Goal: Find specific page/section: Find specific page/section

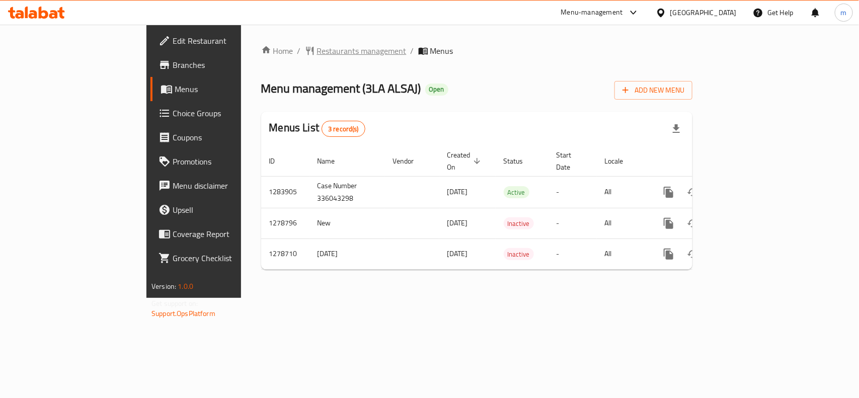
click at [317, 49] on span "Restaurants management" at bounding box center [362, 51] width 90 height 12
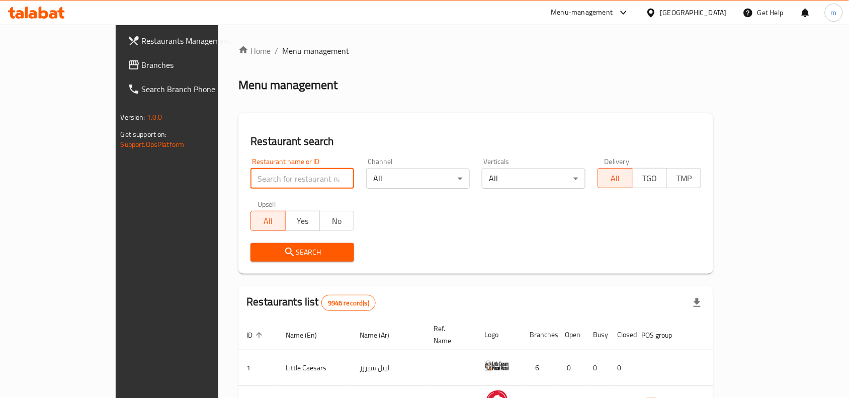
click at [250, 174] on input "search" at bounding box center [302, 178] width 104 height 20
paste input "693016"
type input "693016"
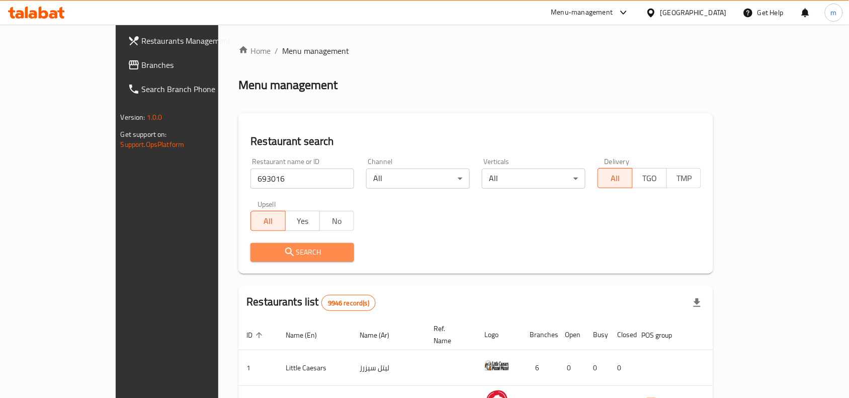
click at [285, 247] on icon "submit" at bounding box center [289, 251] width 9 height 9
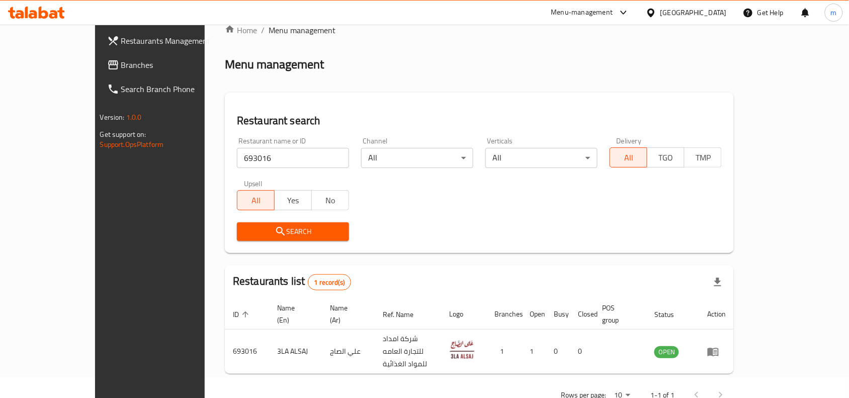
scroll to position [31, 0]
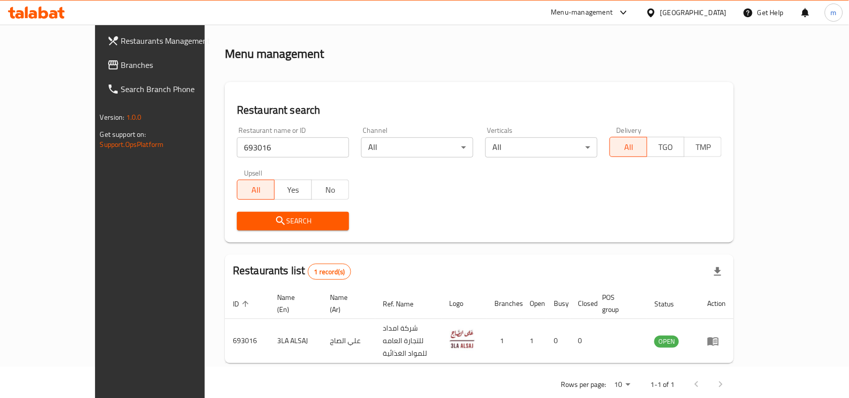
click at [725, 13] on div "[GEOGRAPHIC_DATA]" at bounding box center [693, 12] width 66 height 11
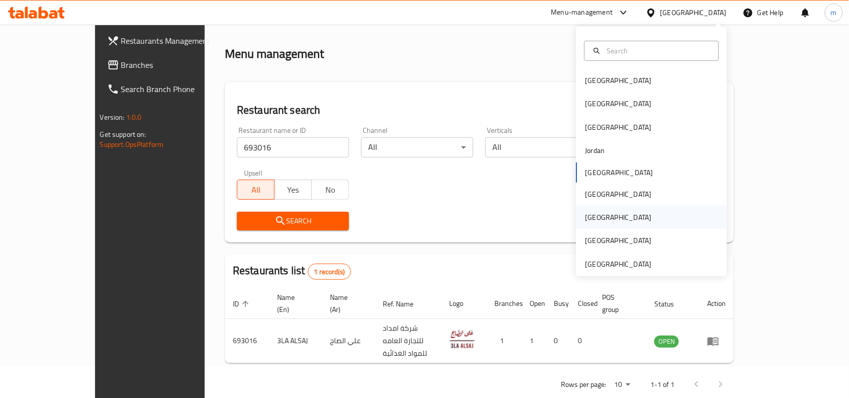
click at [600, 220] on div "[GEOGRAPHIC_DATA]" at bounding box center [618, 217] width 82 height 23
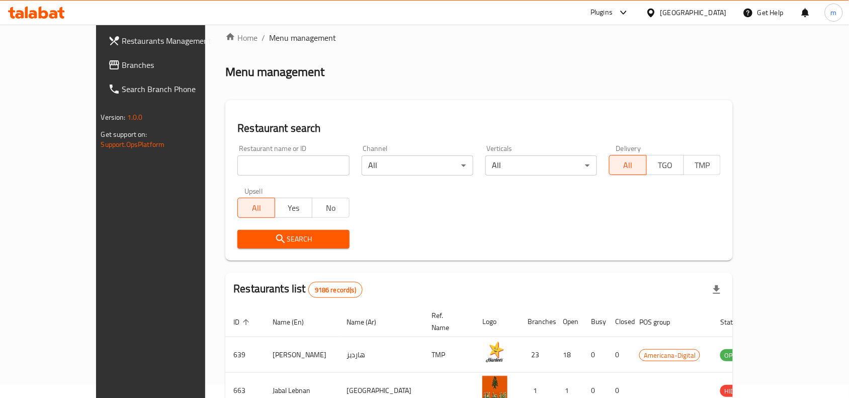
scroll to position [31, 0]
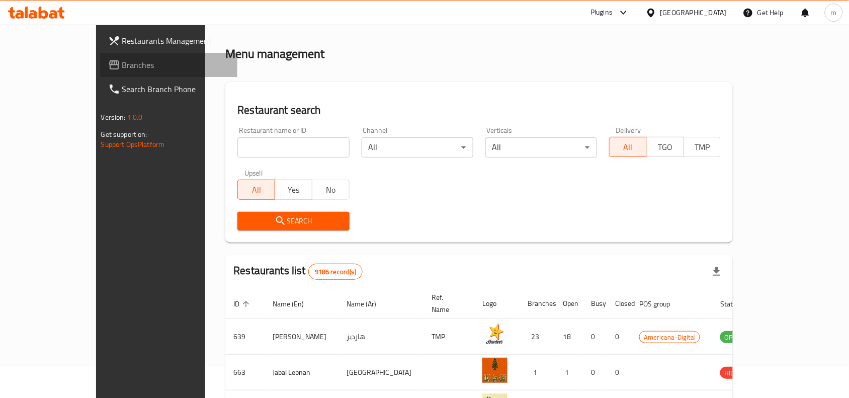
click at [122, 64] on span "Branches" at bounding box center [176, 65] width 108 height 12
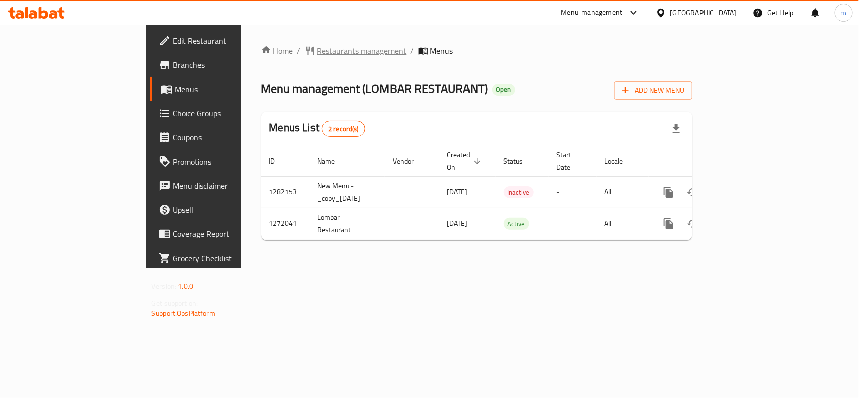
click at [317, 53] on span "Restaurants management" at bounding box center [362, 51] width 90 height 12
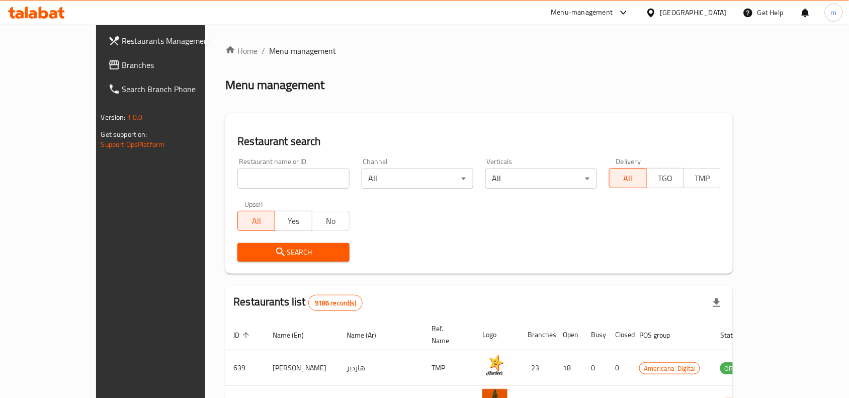
click at [237, 180] on input "search" at bounding box center [293, 178] width 112 height 20
paste input "690086"
type input "690086"
click at [245, 252] on span "Search" at bounding box center [293, 252] width 96 height 13
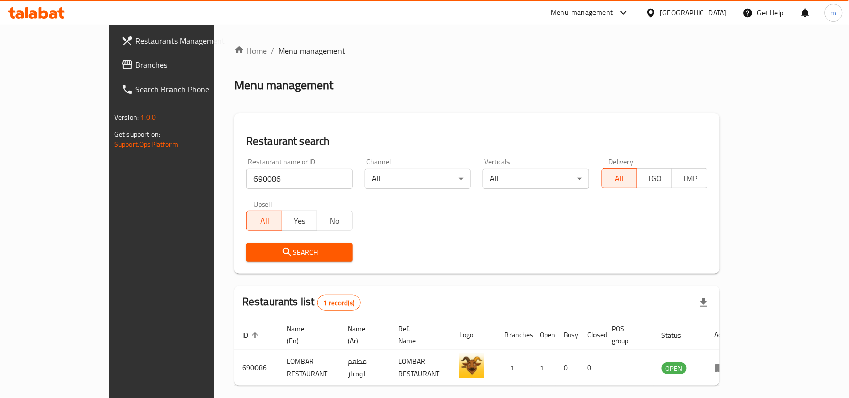
click at [654, 11] on icon at bounding box center [650, 12] width 7 height 9
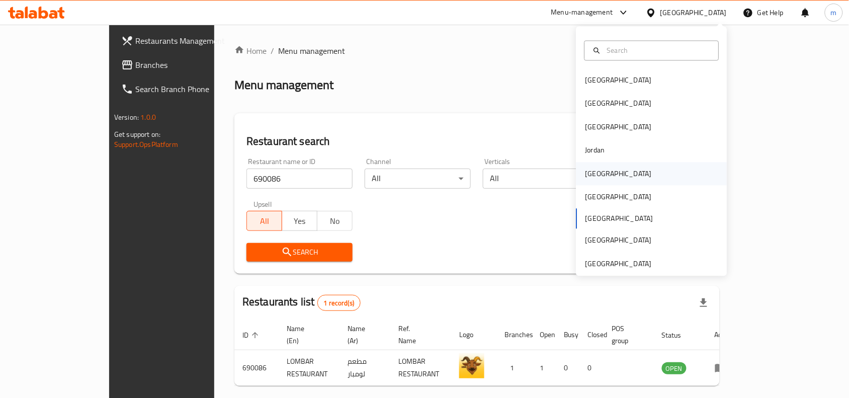
click at [614, 174] on div "[GEOGRAPHIC_DATA]" at bounding box center [651, 173] width 151 height 23
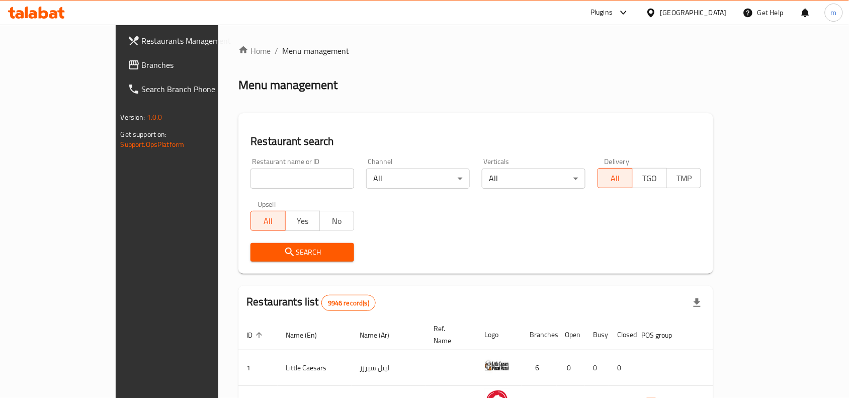
click at [142, 63] on span "Branches" at bounding box center [196, 65] width 108 height 12
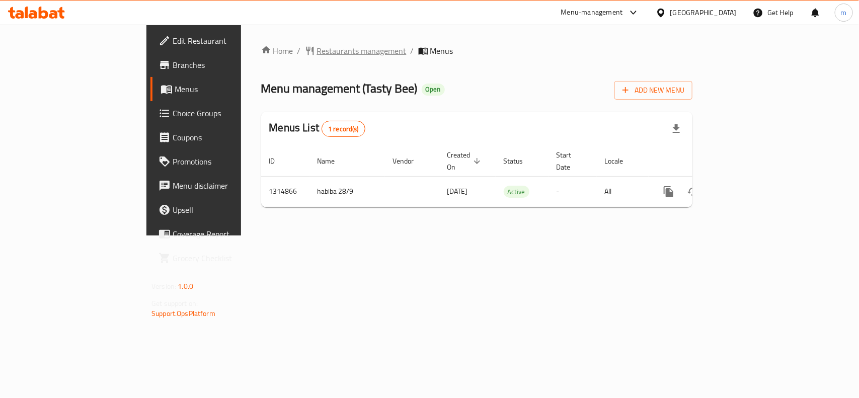
click at [317, 51] on span "Restaurants management" at bounding box center [362, 51] width 90 height 12
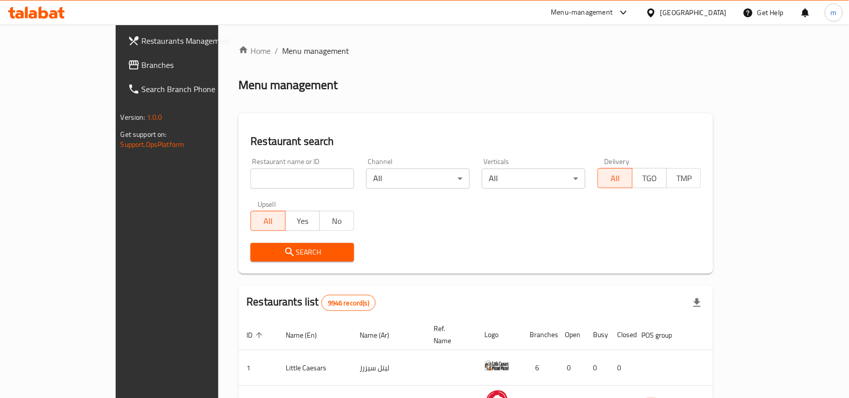
click at [251, 185] on input "search" at bounding box center [302, 178] width 104 height 20
paste input "707090"
type input "707090"
click at [259, 254] on span "Search" at bounding box center [303, 252] width 88 height 13
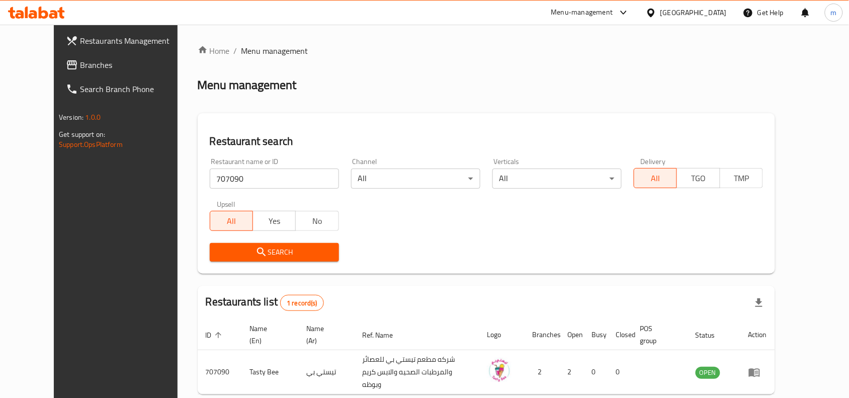
click at [654, 9] on icon at bounding box center [650, 12] width 7 height 9
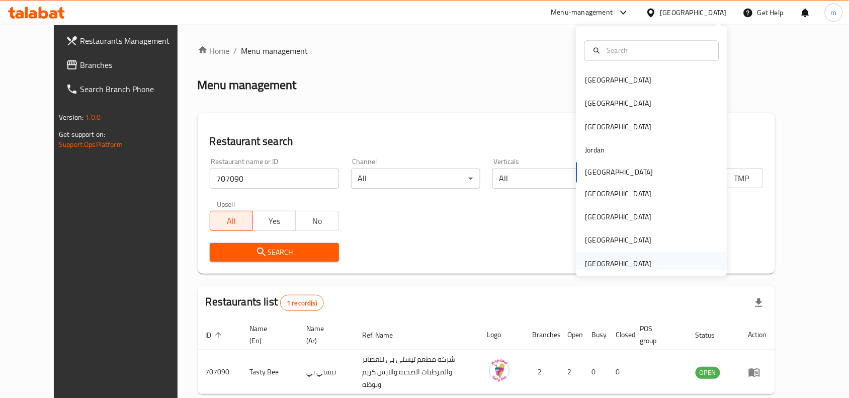
click at [607, 263] on div "[GEOGRAPHIC_DATA]" at bounding box center [618, 263] width 66 height 11
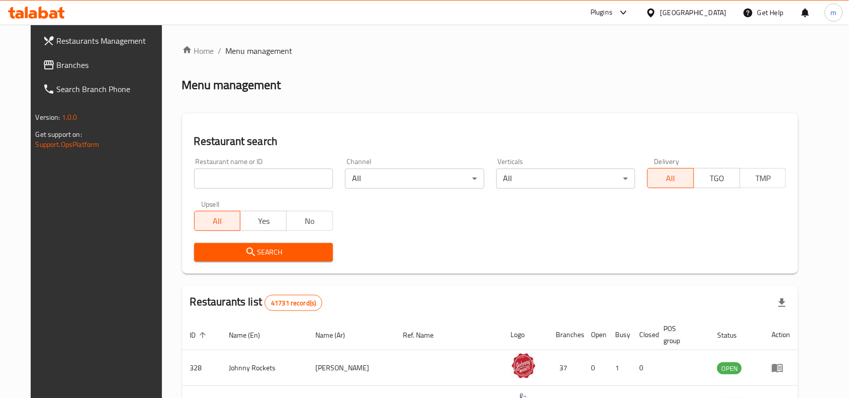
click at [57, 62] on span "Branches" at bounding box center [111, 65] width 108 height 12
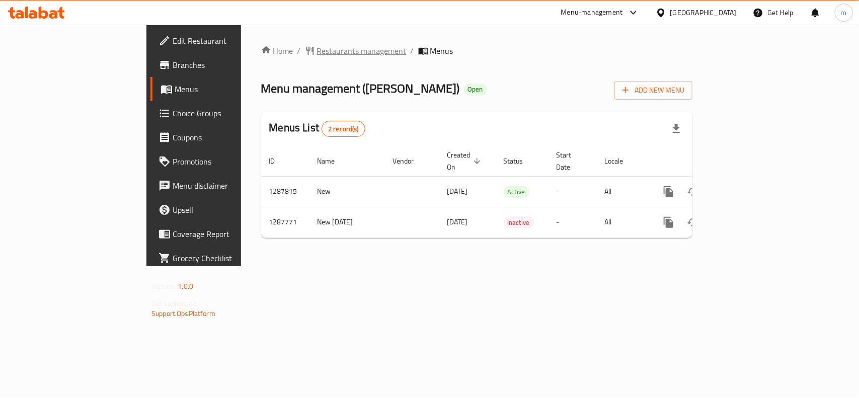
click at [317, 51] on span "Restaurants management" at bounding box center [362, 51] width 90 height 12
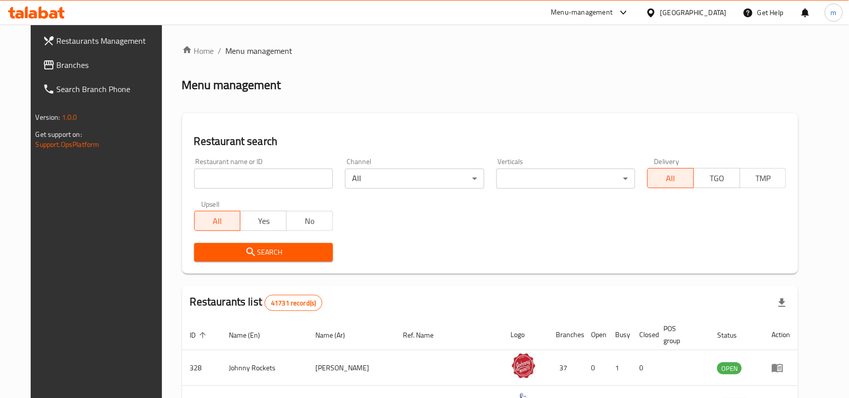
click at [251, 192] on div "Restaurant name or ID Restaurant name or ID" at bounding box center [263, 173] width 151 height 43
click at [256, 174] on input "search" at bounding box center [263, 178] width 139 height 20
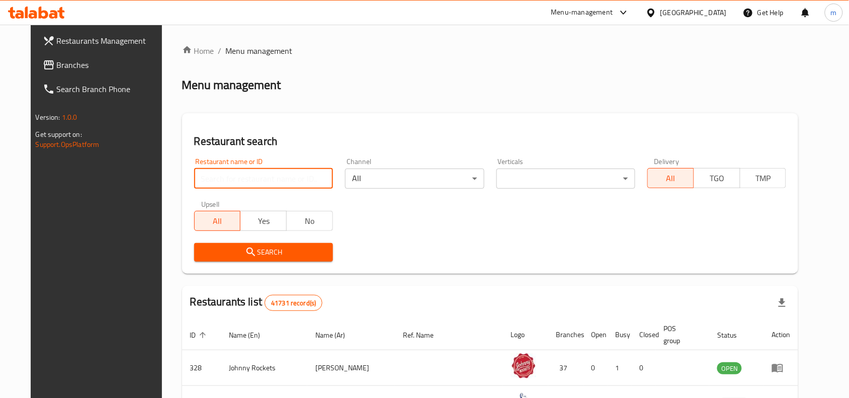
paste input "696852"
type input "696852"
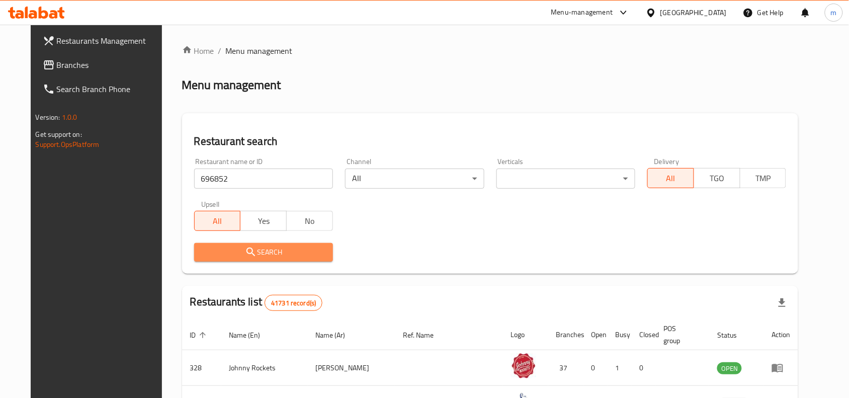
click at [202, 255] on span "Search" at bounding box center [263, 252] width 123 height 13
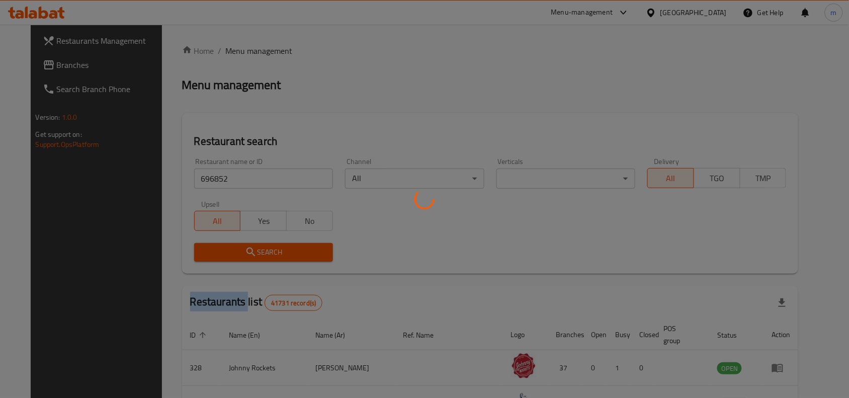
click at [197, 255] on div at bounding box center [424, 199] width 849 height 398
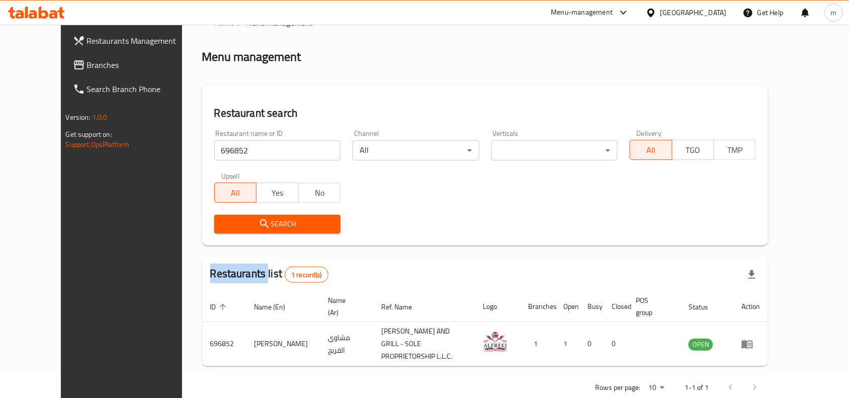
scroll to position [43, 0]
